Goal: Communication & Community: Answer question/provide support

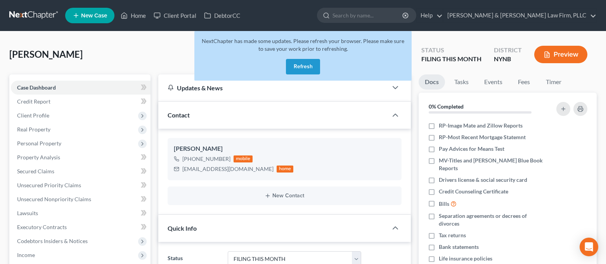
select select "4"
select select "0"
click at [306, 64] on button "Refresh" at bounding box center [303, 67] width 34 height 16
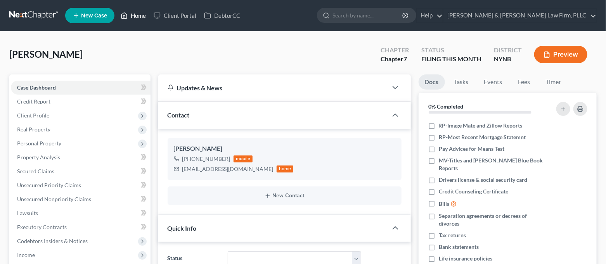
drag, startPoint x: 0, startPoint y: 0, endPoint x: 137, endPoint y: 17, distance: 138.1
click at [137, 17] on link "Home" at bounding box center [133, 16] width 33 height 14
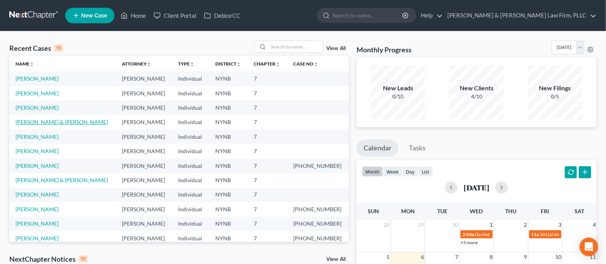
click at [66, 120] on link "[PERSON_NAME] & [PERSON_NAME]" at bounding box center [62, 122] width 92 height 7
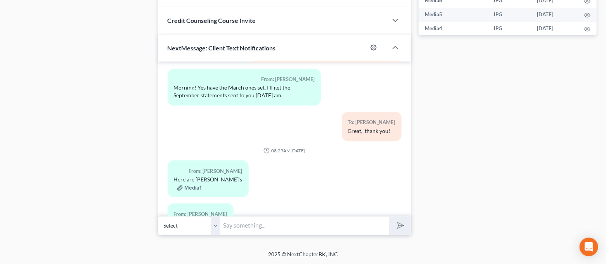
scroll to position [1088, 0]
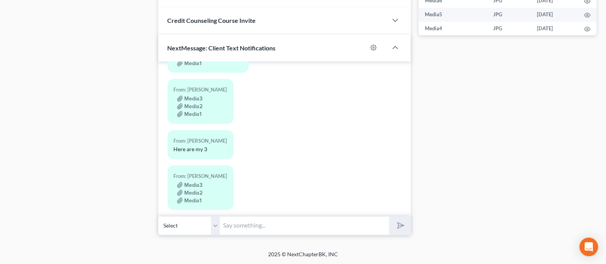
click at [301, 226] on input "text" at bounding box center [305, 226] width 169 height 19
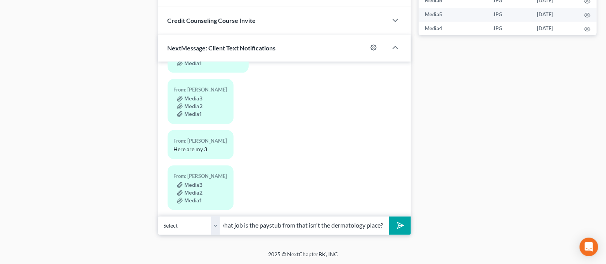
scroll to position [0, 0]
click at [360, 222] on input "Morning! Few things, what job is the paystub from that isn't the dermatology pl…" at bounding box center [305, 226] width 169 height 19
drag, startPoint x: 357, startPoint y: 224, endPoint x: 399, endPoint y: 228, distance: 41.8
click at [399, 228] on div "Select [PHONE_NUMBER] - [PERSON_NAME] Morning! Few things, what job is the pays…" at bounding box center [284, 226] width 253 height 18
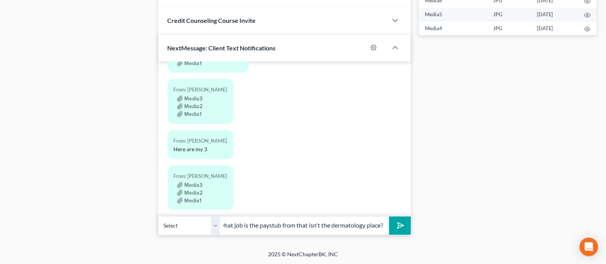
click at [383, 226] on input "Morning! Few things, what job is the paystub from that isn't the dermatology pl…" at bounding box center [305, 226] width 169 height 19
drag, startPoint x: 372, startPoint y: 224, endPoint x: 367, endPoint y: 227, distance: 5.9
click at [364, 226] on input "Morning! Few things, what job is the paystub from that isn't the dermatology pl…" at bounding box center [305, 226] width 169 height 19
click at [373, 227] on input "Morning! Few things, what job is the paystub from that isn't the dermatology pl…" at bounding box center [305, 226] width 169 height 19
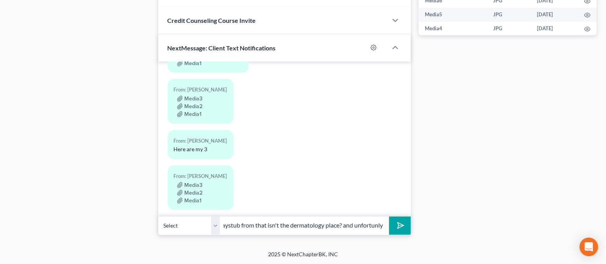
drag, startPoint x: 382, startPoint y: 228, endPoint x: 363, endPoint y: 230, distance: 19.6
click at [363, 230] on input "Morning! Few things, what job is the paystub from that isn't the dermatology pl…" at bounding box center [305, 226] width 169 height 19
click at [383, 226] on input "Morning! Few things, what job is the paystub from that isn't the dermatology pl…" at bounding box center [305, 226] width 169 height 19
click at [382, 226] on input "Morning! Few things, what job is the paystub from that isn't the dermatology pl…" at bounding box center [305, 226] width 169 height 19
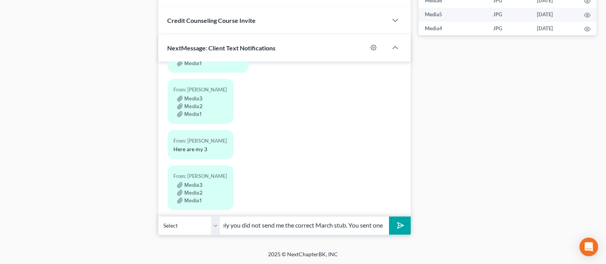
scroll to position [0, 270]
type input "Morning! Few things, what job is the paystub from that isn't the dermatology pl…"
click at [596, 242] on div "Open Intercom Messenger" at bounding box center [589, 247] width 21 height 21
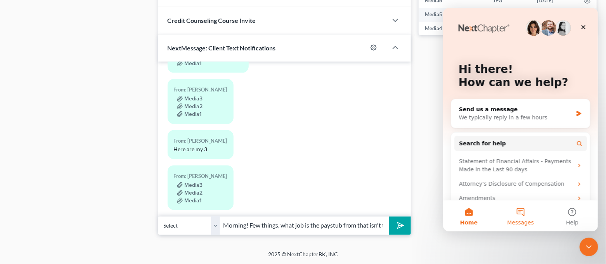
scroll to position [0, 0]
click at [529, 220] on span "Messages" at bounding box center [520, 222] width 27 height 5
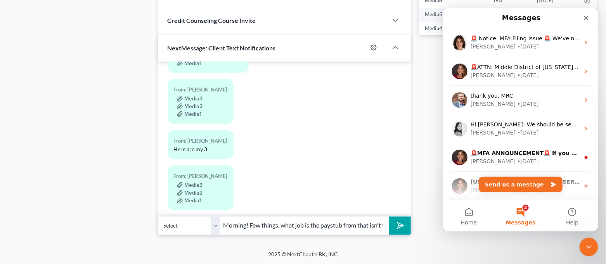
click at [520, 55] on div "🚨 Notice: MFA Filing Issue 🚨 We’ve noticed some users are not receiving the MFA…" at bounding box center [520, 42] width 155 height 29
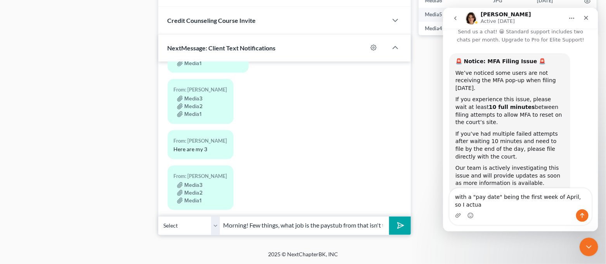
scroll to position [24, 0]
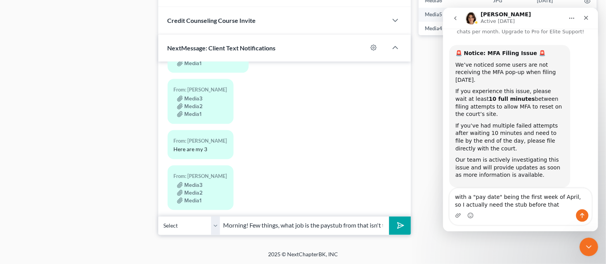
drag, startPoint x: 544, startPoint y: 204, endPoint x: 884, endPoint y: 206, distance: 340.1
click at [443, 198] on html "[PERSON_NAME] Active [DATE] Have a quick question or need help finding somethin…" at bounding box center [520, 120] width 155 height 224
type textarea "with a "pay date" being the first week of April, so I actually need the stub be…"
click at [404, 227] on button "submit" at bounding box center [399, 226] width 21 height 18
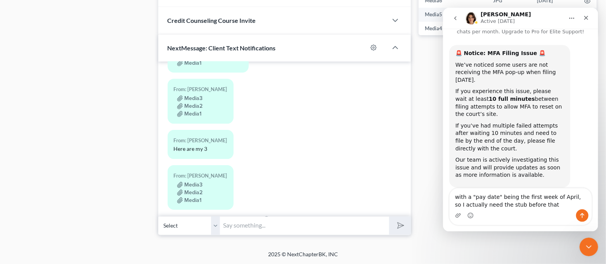
scroll to position [1152, 0]
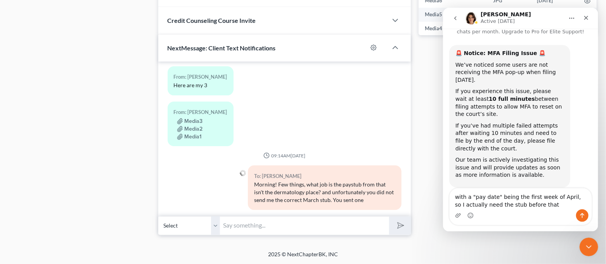
paste input "with a "pay date" being the first week of April, so I actually need the stub be…"
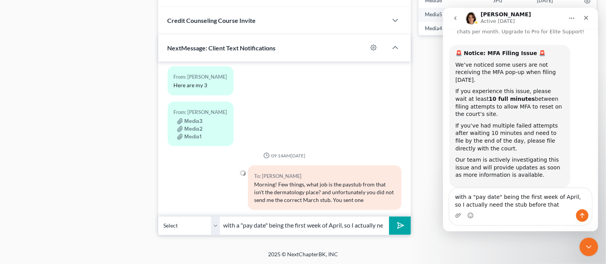
scroll to position [0, 65]
type input "with a "pay date" being the first week of April, so I actually need the stub be…"
click at [401, 224] on polygon "submit" at bounding box center [399, 226] width 9 height 9
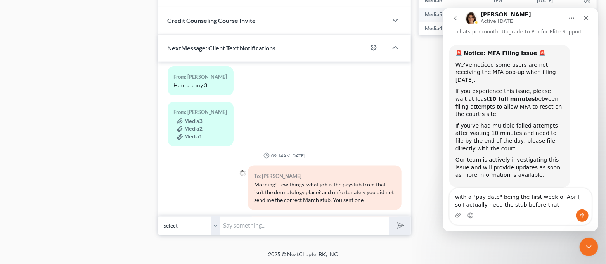
scroll to position [1196, 0]
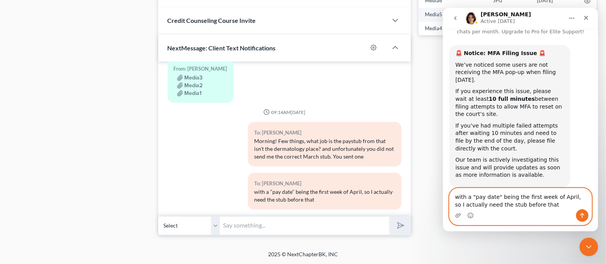
click at [521, 205] on textarea "with a "pay date" being the first week of April, so I actually need the stub be…" at bounding box center [521, 199] width 142 height 21
drag, startPoint x: 546, startPoint y: 206, endPoint x: 449, endPoint y: 195, distance: 98.1
click at [449, 195] on div "with a "pay date" being the first week of April, so I actually need the stub be…" at bounding box center [520, 206] width 155 height 37
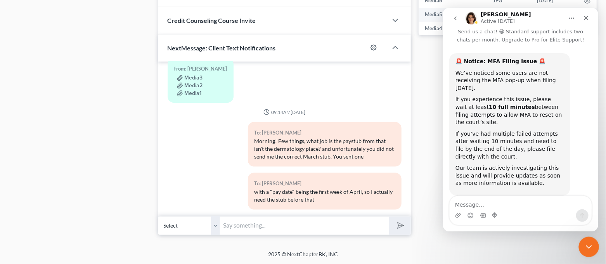
click at [589, 249] on icon "Close Intercom Messenger" at bounding box center [588, 245] width 9 height 9
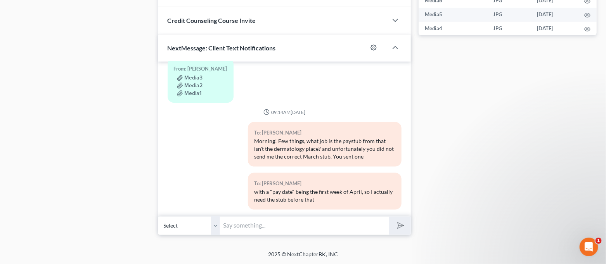
click at [275, 229] on input "text" at bounding box center [305, 226] width 169 height 19
click at [389, 217] on button "submit" at bounding box center [399, 226] width 21 height 18
type input "same with [PERSON_NAME]'s"
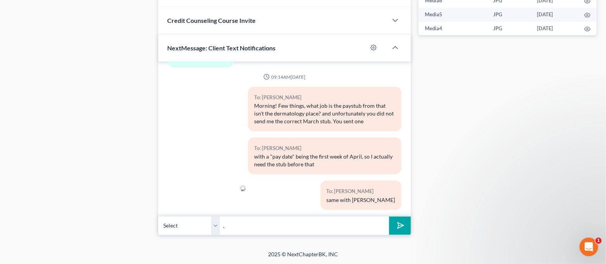
type input ","
type input "it looks like he is biweekly so I'd need the one prior to the one you sent for …"
click at [389, 217] on button "submit" at bounding box center [399, 226] width 21 height 18
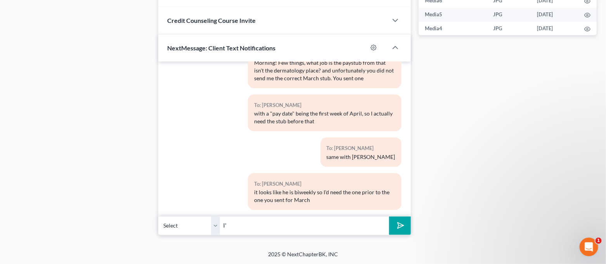
type input "I"
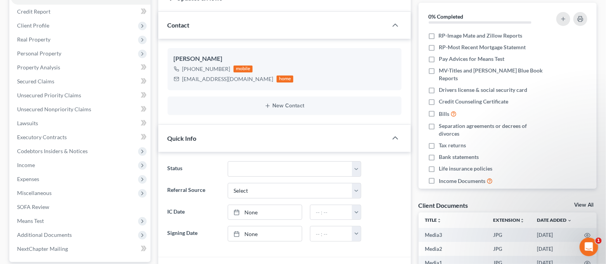
scroll to position [0, 0]
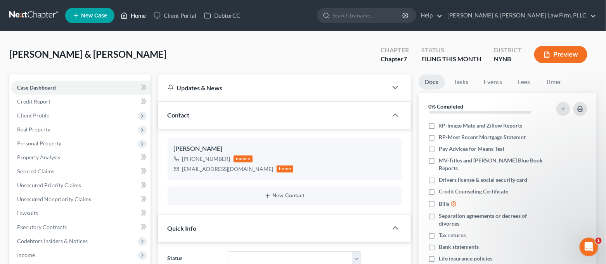
click at [129, 21] on link "Home" at bounding box center [133, 16] width 33 height 14
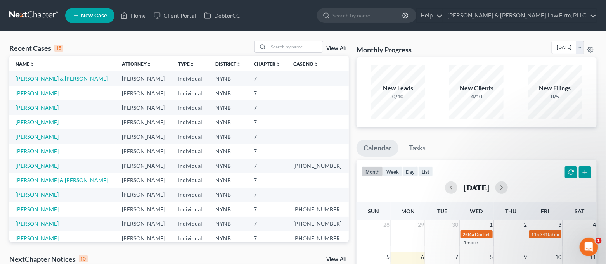
click at [45, 75] on link "[PERSON_NAME] & [PERSON_NAME]" at bounding box center [62, 78] width 92 height 7
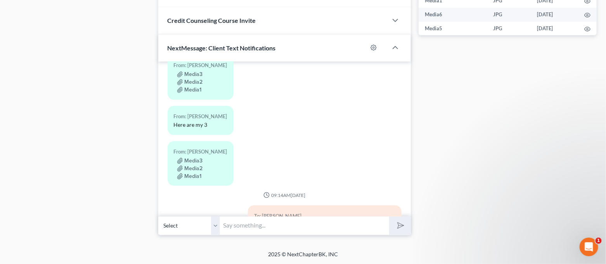
scroll to position [1078, 0]
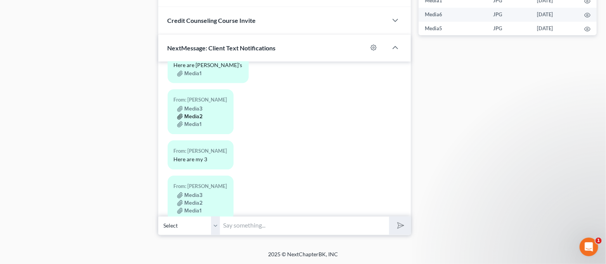
click at [191, 114] on button "Media2" at bounding box center [190, 117] width 26 height 6
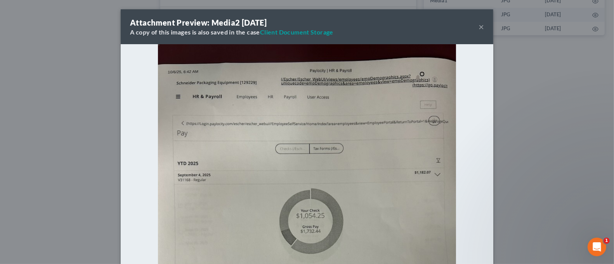
click at [479, 25] on button "×" at bounding box center [481, 26] width 5 height 9
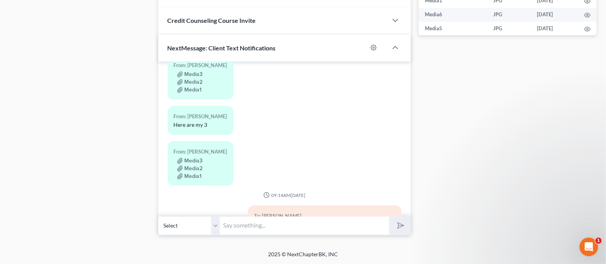
scroll to position [1129, 0]
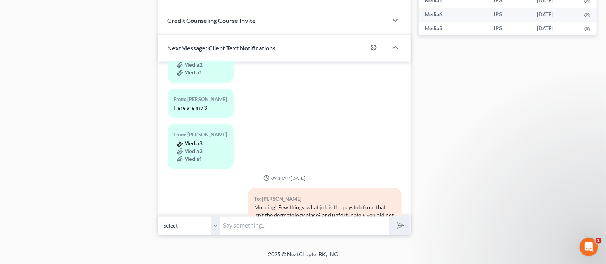
click at [195, 141] on button "Media3" at bounding box center [190, 144] width 26 height 6
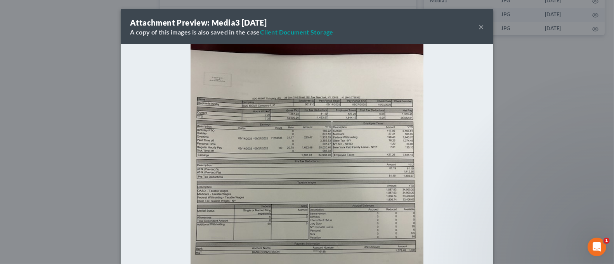
click at [526, 136] on div "Attachment Preview: Media3 [DATE] A copy of this images is also saved in the ca…" at bounding box center [307, 132] width 614 height 264
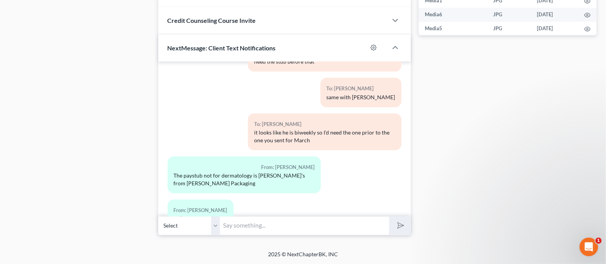
scroll to position [1388, 0]
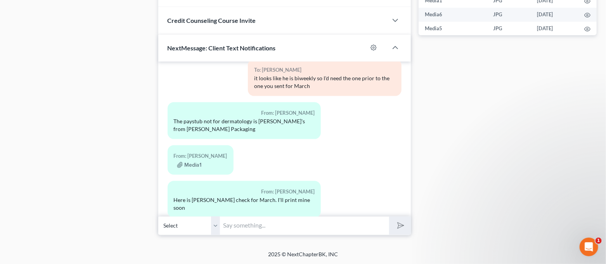
click at [249, 226] on input "text" at bounding box center [305, 226] width 169 height 19
type input "The one that say SDG"
drag, startPoint x: 291, startPoint y: 228, endPoint x: 215, endPoint y: 235, distance: 75.7
click at [215, 235] on div "Select [PHONE_NUMBER] - [PERSON_NAME] The one that say SDG" at bounding box center [284, 226] width 253 height 18
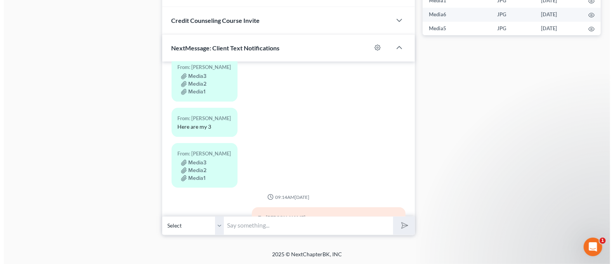
scroll to position [1078, 0]
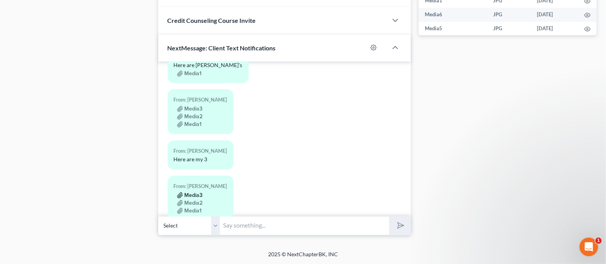
click at [196, 193] on button "Media3" at bounding box center [190, 196] width 26 height 6
